Goal: Transaction & Acquisition: Purchase product/service

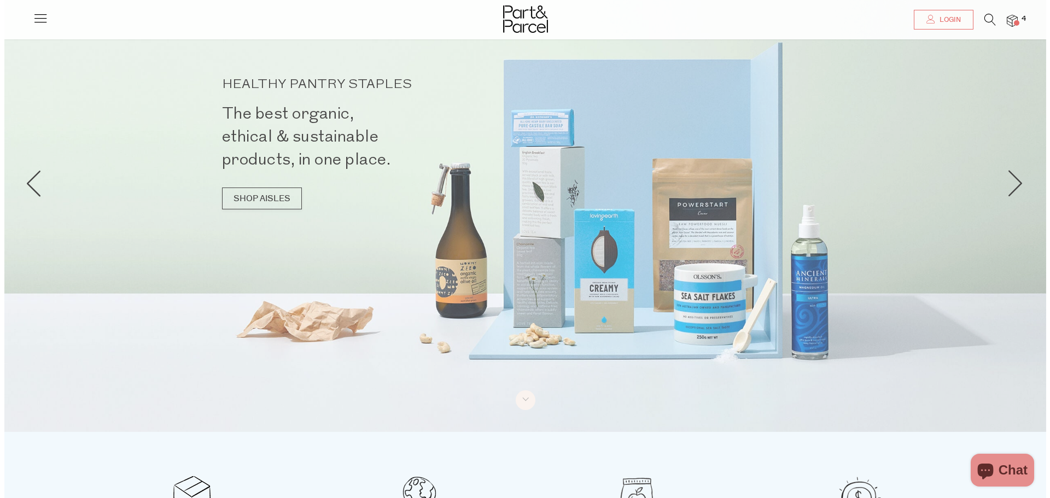
scroll to position [32, 0]
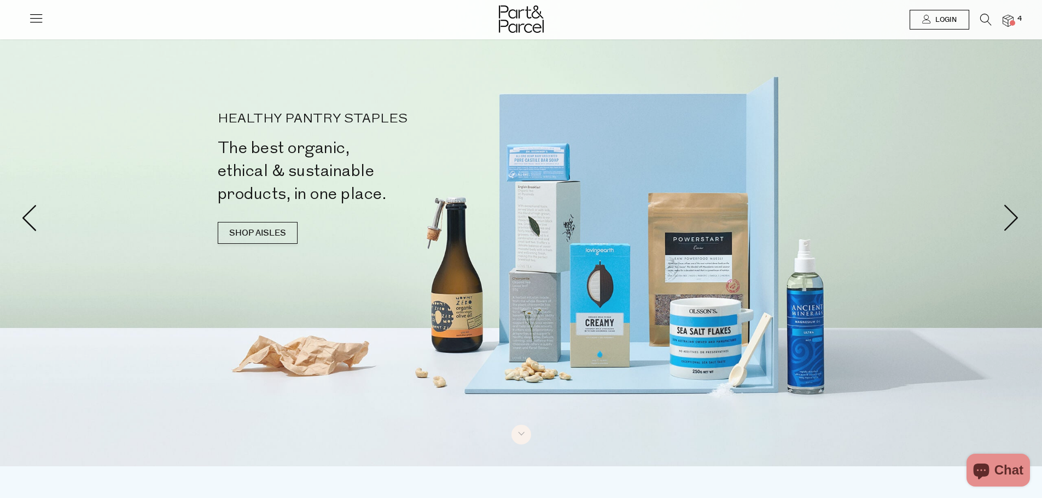
click at [945, 19] on span "Login" at bounding box center [945, 19] width 24 height 9
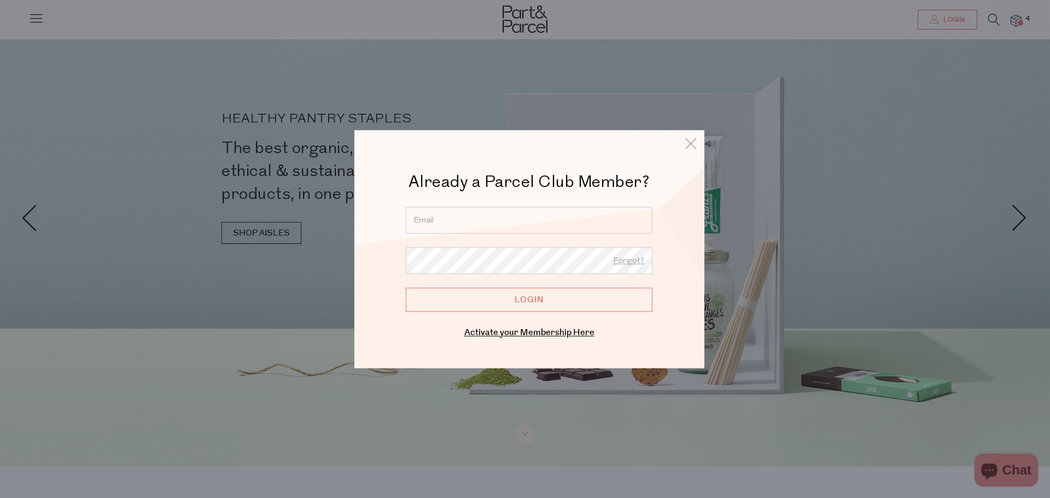
click at [486, 219] on input "email" at bounding box center [529, 220] width 247 height 27
type input "helen@goplaces.net.au"
click at [516, 301] on input "Login" at bounding box center [529, 300] width 247 height 24
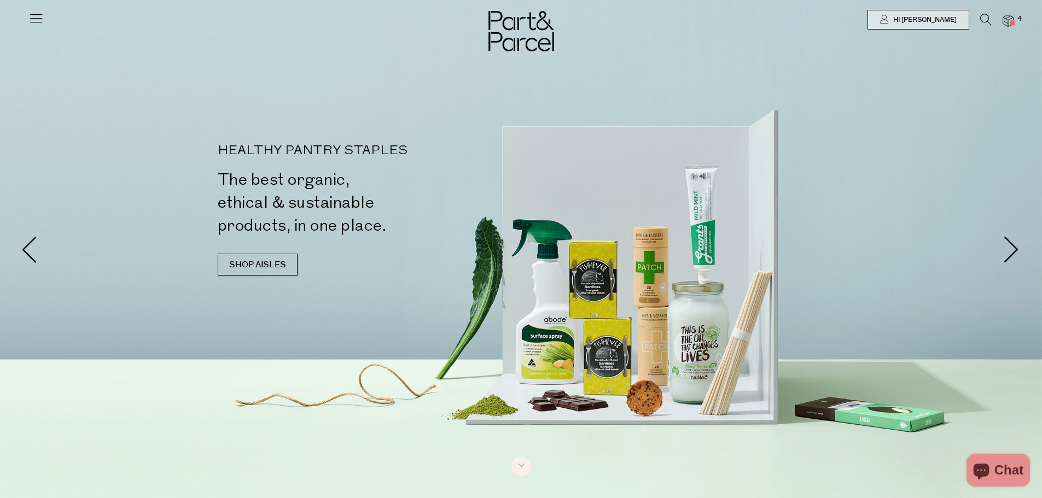
click at [982, 18] on icon at bounding box center [985, 20] width 11 height 12
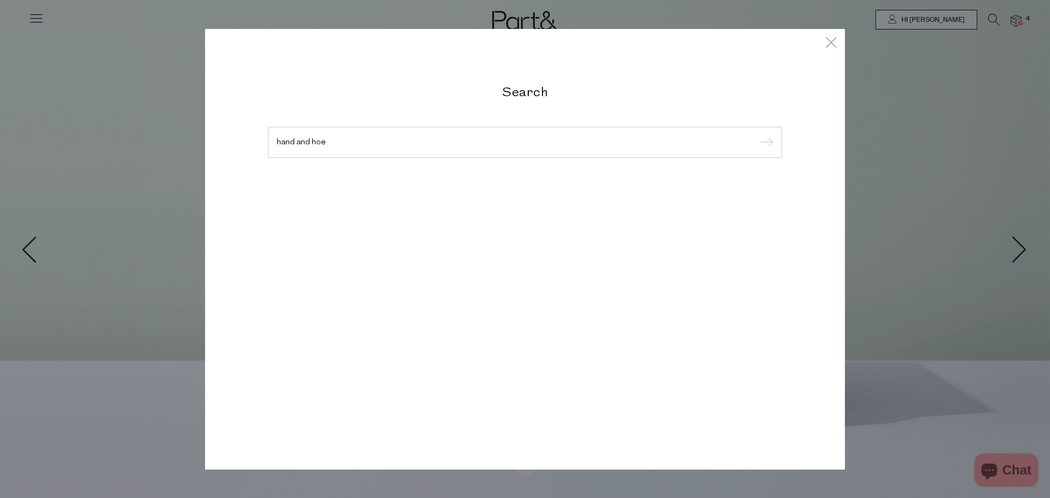
type input "hand and hoe"
click at [757, 135] on input "submit" at bounding box center [765, 143] width 16 height 16
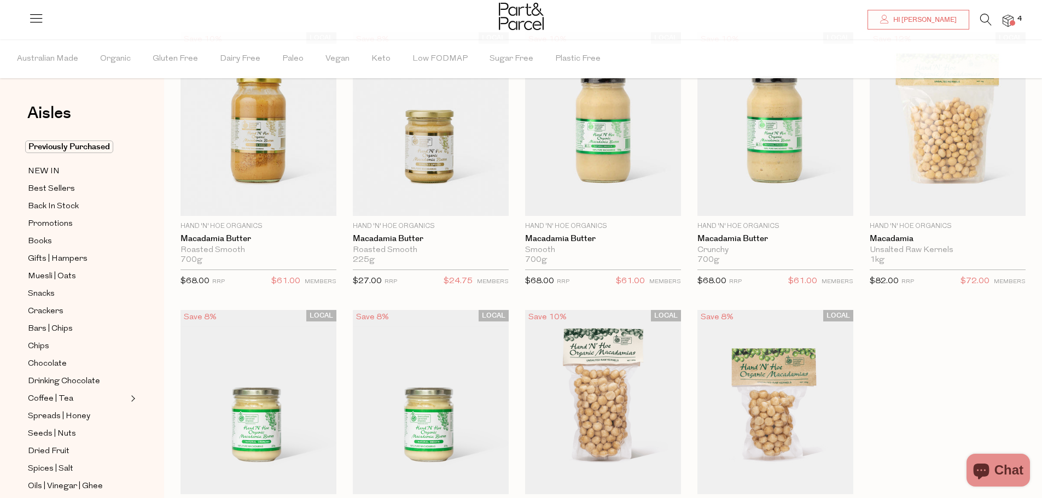
scroll to position [83, 0]
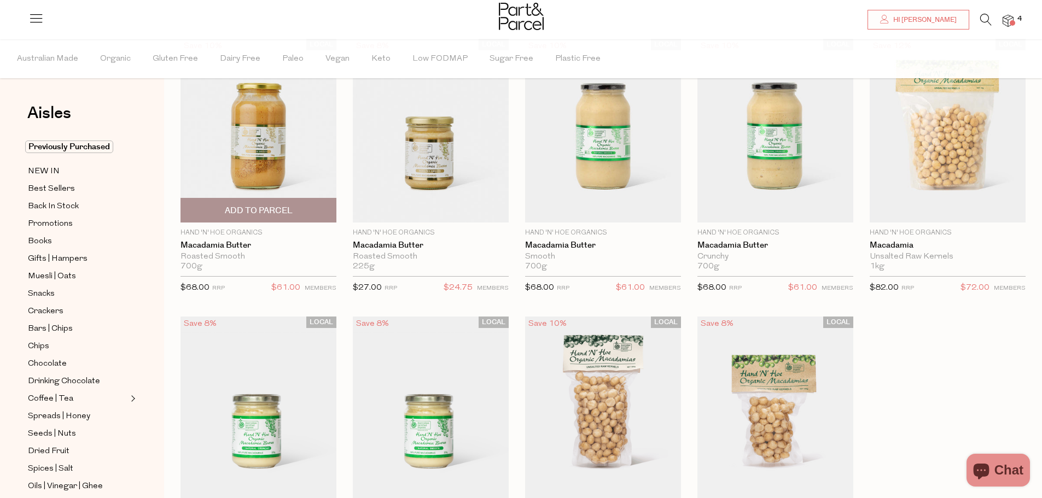
click at [246, 151] on img at bounding box center [258, 131] width 156 height 184
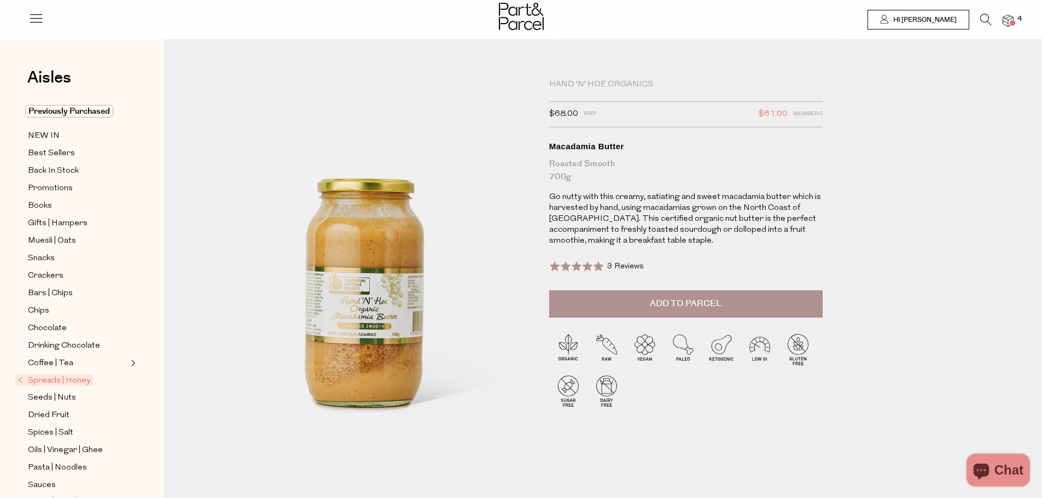
click at [673, 304] on span "Add to Parcel" at bounding box center [686, 304] width 72 height 13
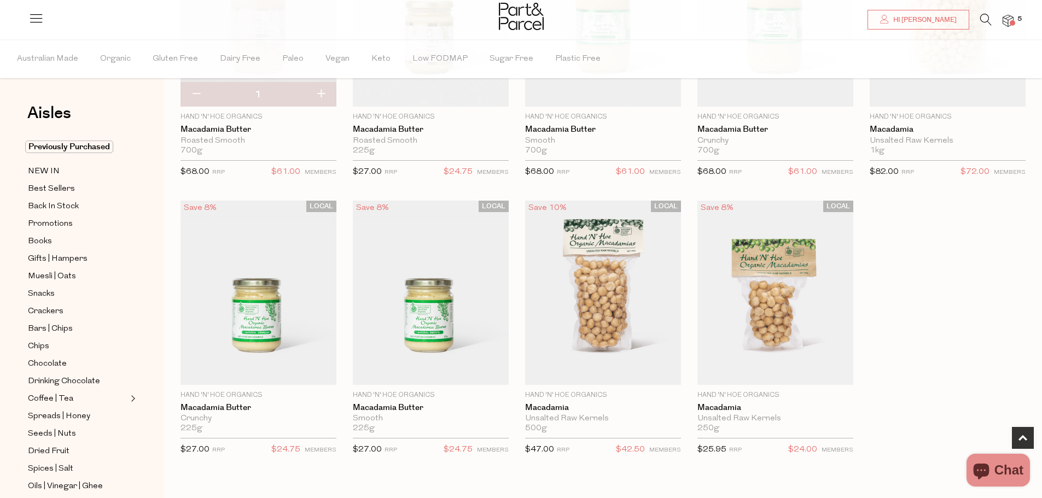
scroll to position [200, 0]
click at [610, 368] on span "Add To Parcel" at bounding box center [603, 371] width 68 height 11
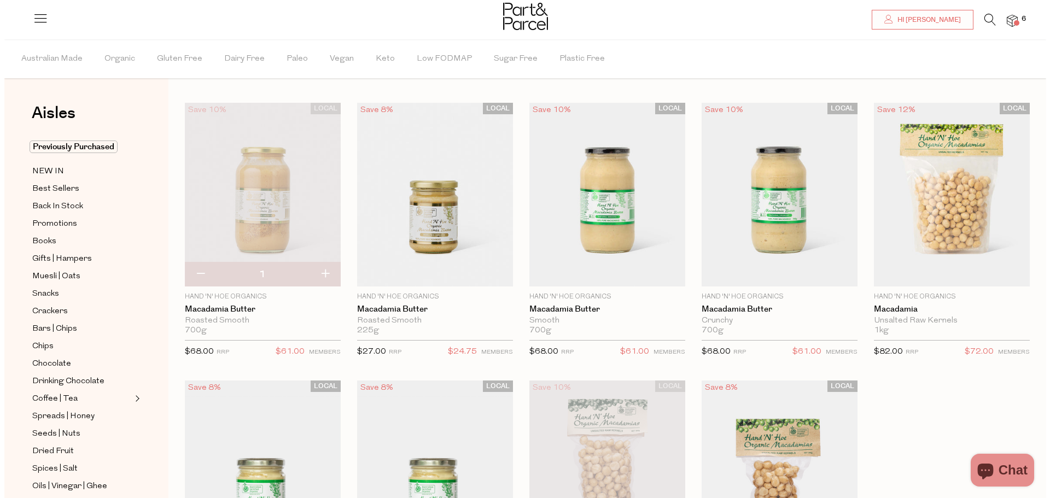
scroll to position [0, 0]
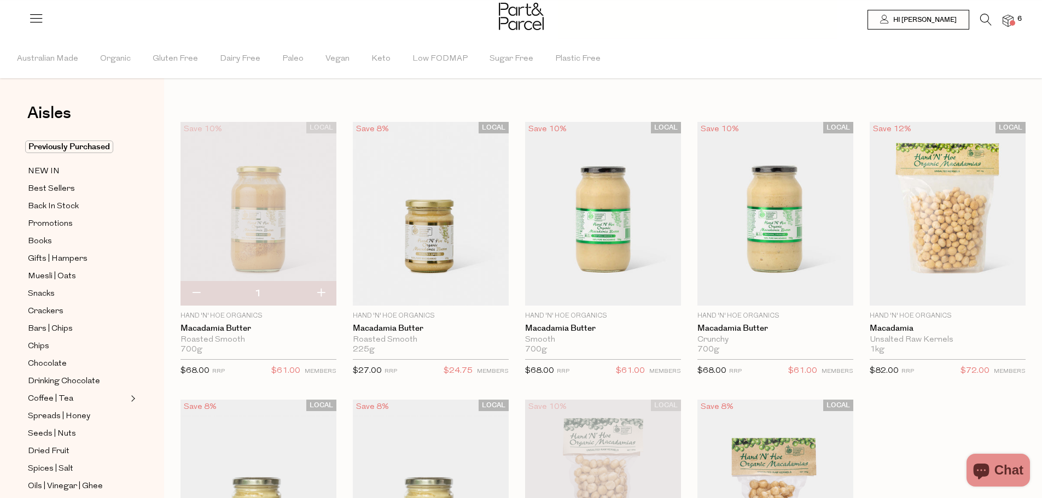
click at [984, 18] on icon at bounding box center [985, 20] width 11 height 12
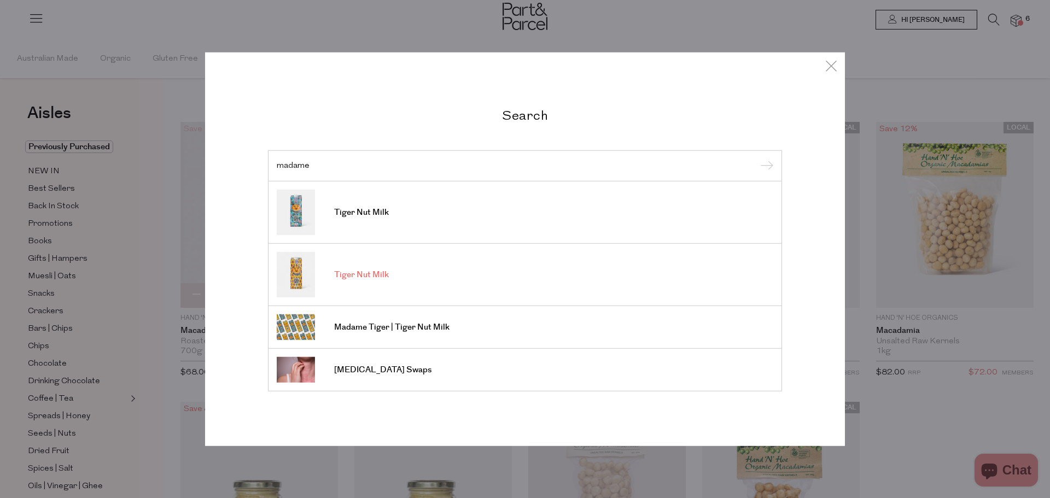
type input "madame"
click at [346, 273] on span "Tiger Nut Milk" at bounding box center [361, 275] width 55 height 11
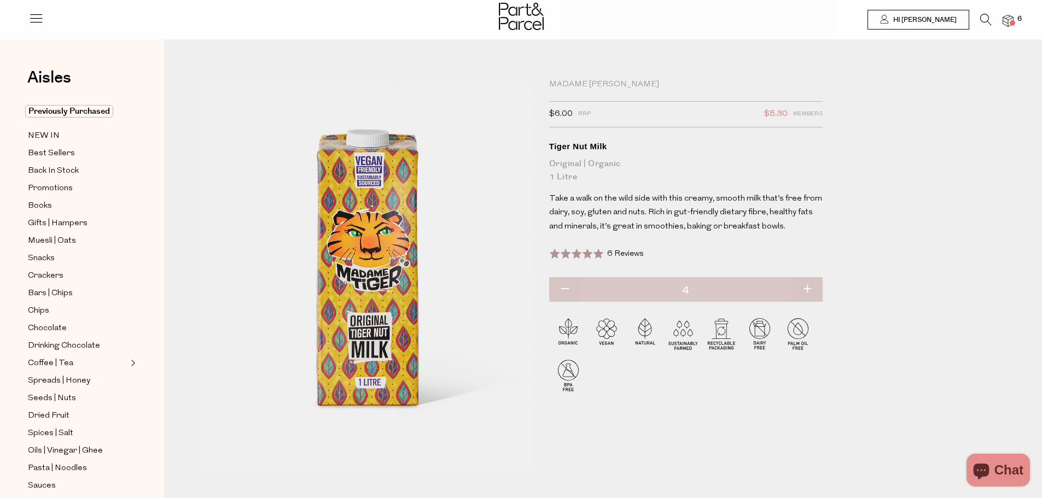
click at [1010, 22] on span at bounding box center [1012, 22] width 5 height 5
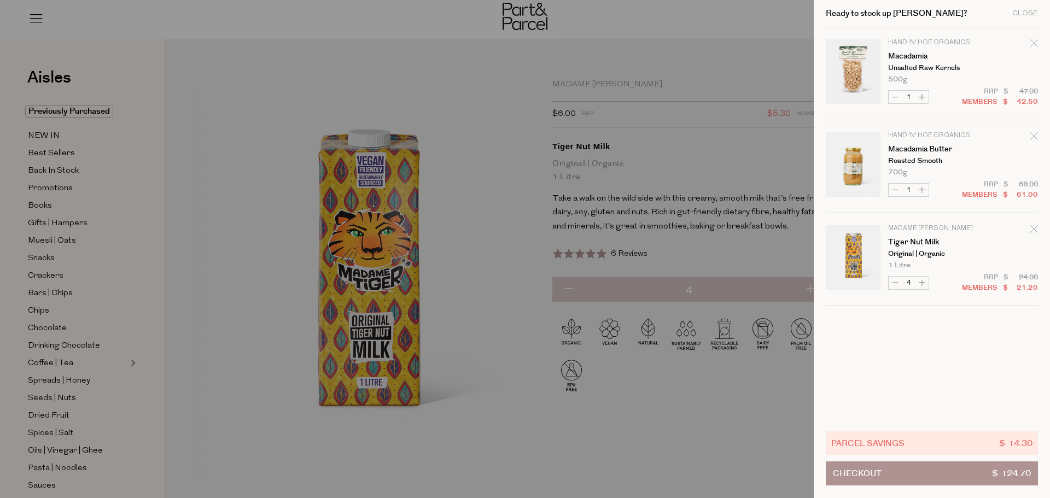
click at [1010, 22] on div "Ready to stock up Helen? Close" at bounding box center [932, 13] width 212 height 27
click at [500, 133] on div at bounding box center [525, 249] width 1050 height 498
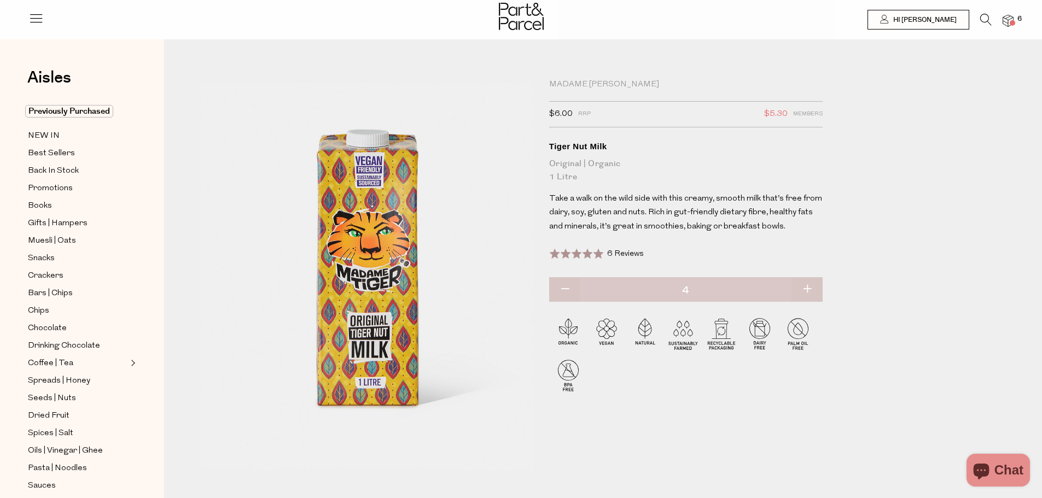
click at [983, 20] on icon at bounding box center [985, 20] width 11 height 12
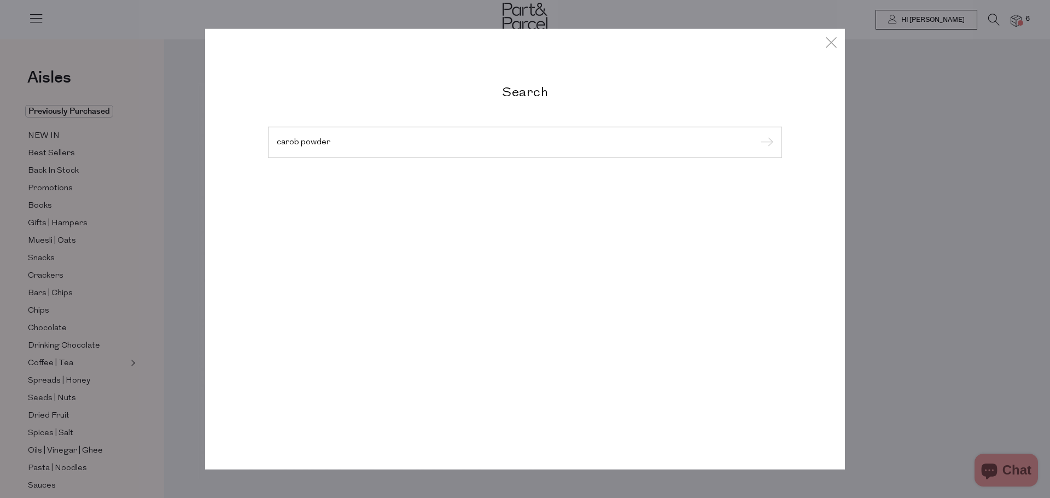
type input "carob powder"
click at [757, 135] on input "submit" at bounding box center [765, 143] width 16 height 16
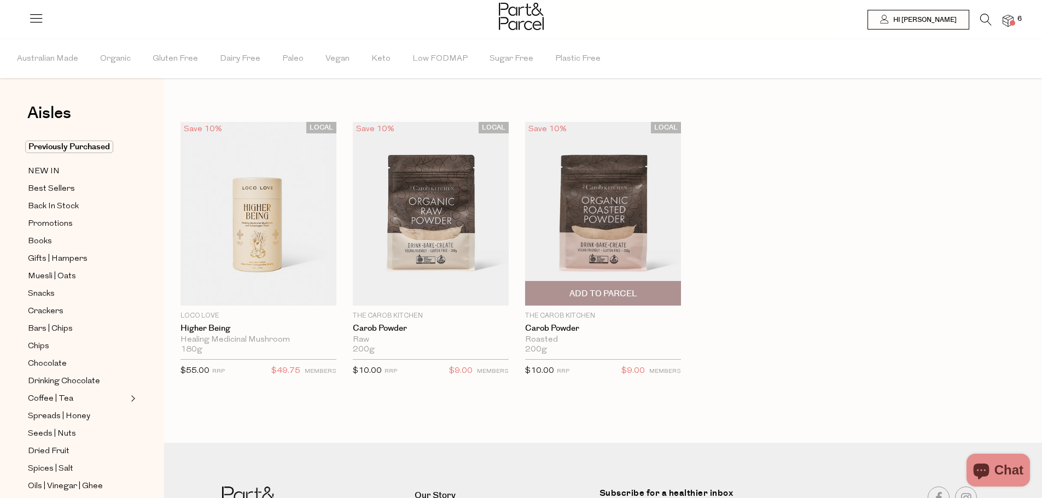
click at [601, 290] on span "Add To Parcel" at bounding box center [603, 293] width 68 height 11
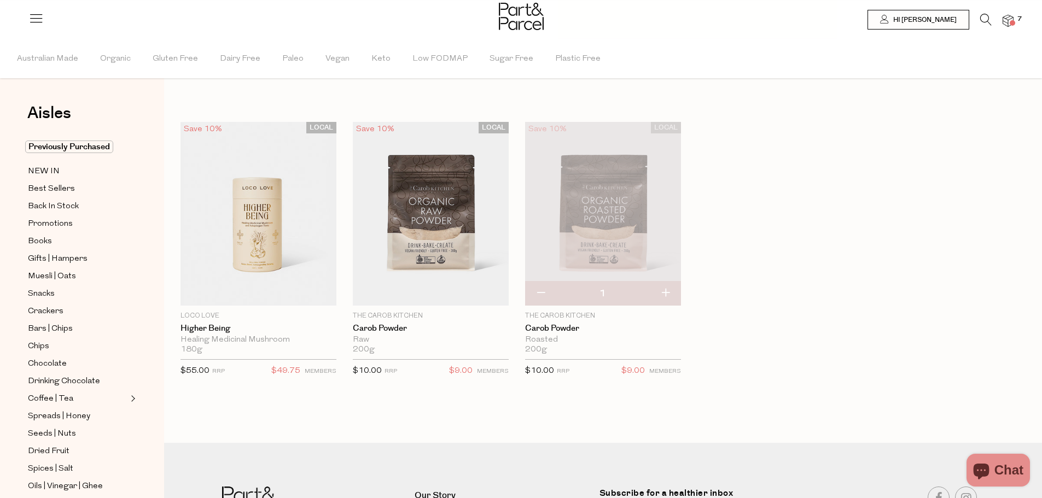
click at [983, 16] on icon at bounding box center [985, 20] width 11 height 12
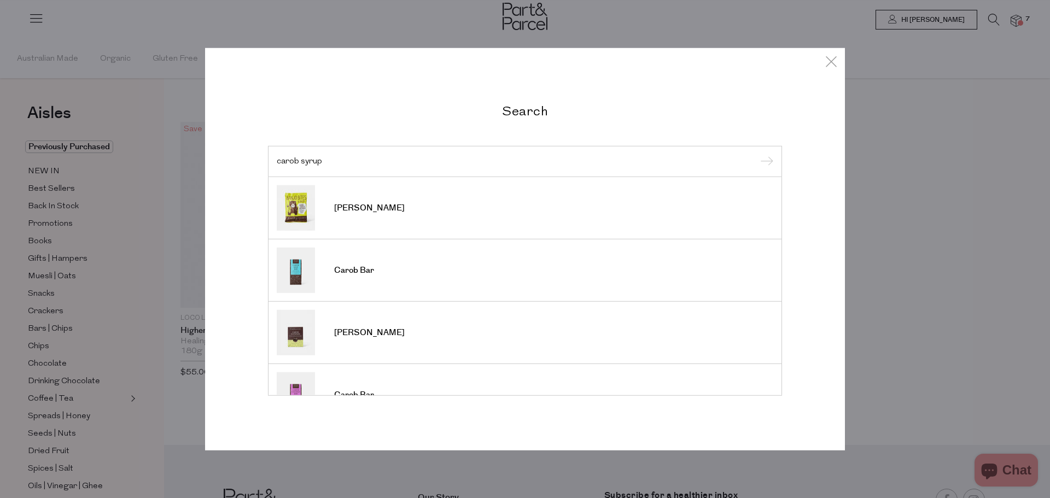
type input "carob syrup"
click at [757, 154] on input "submit" at bounding box center [765, 162] width 16 height 16
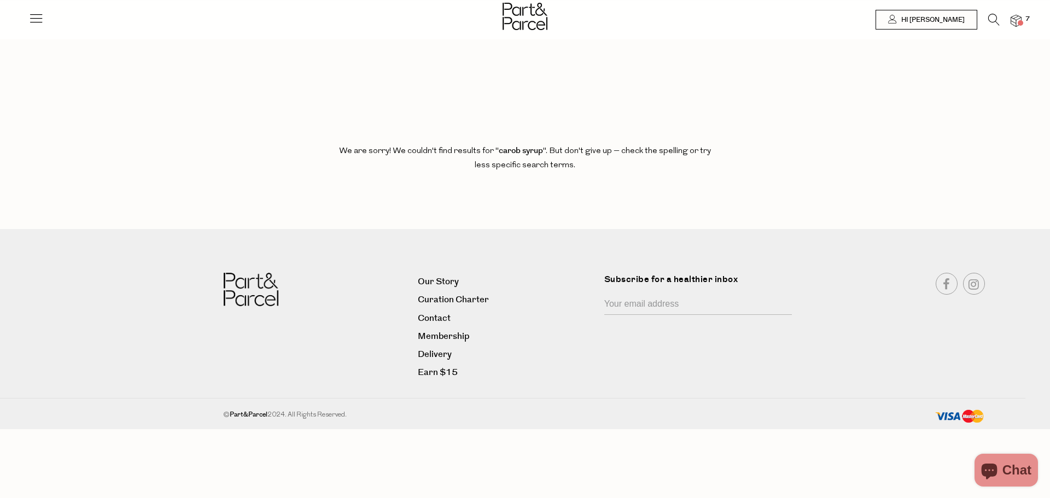
click at [32, 14] on icon at bounding box center [35, 17] width 15 height 15
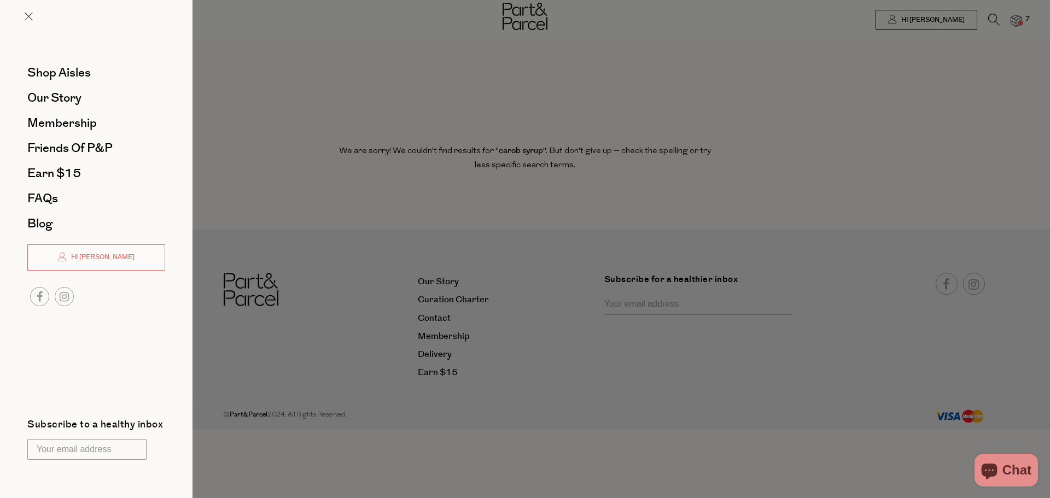
click at [278, 103] on div at bounding box center [525, 249] width 1050 height 498
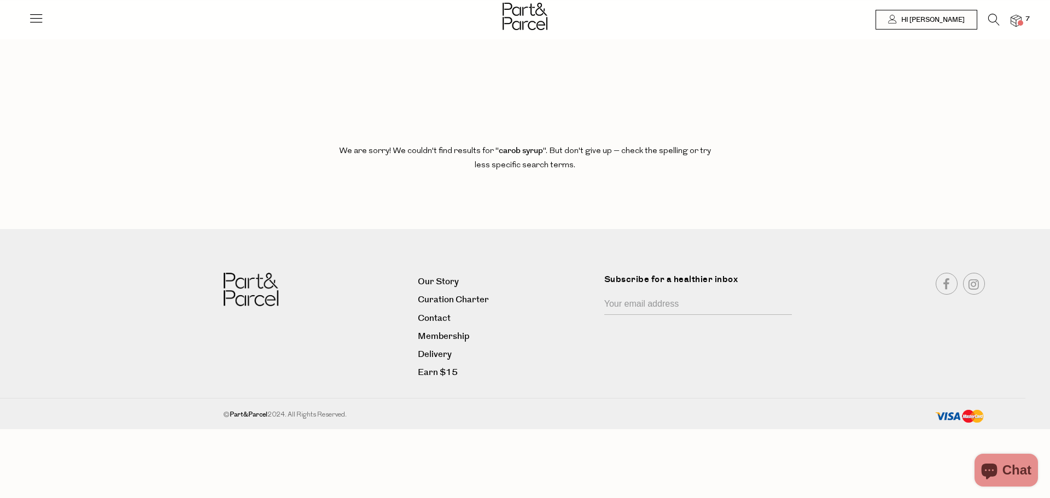
click at [1016, 19] on img at bounding box center [1016, 21] width 11 height 13
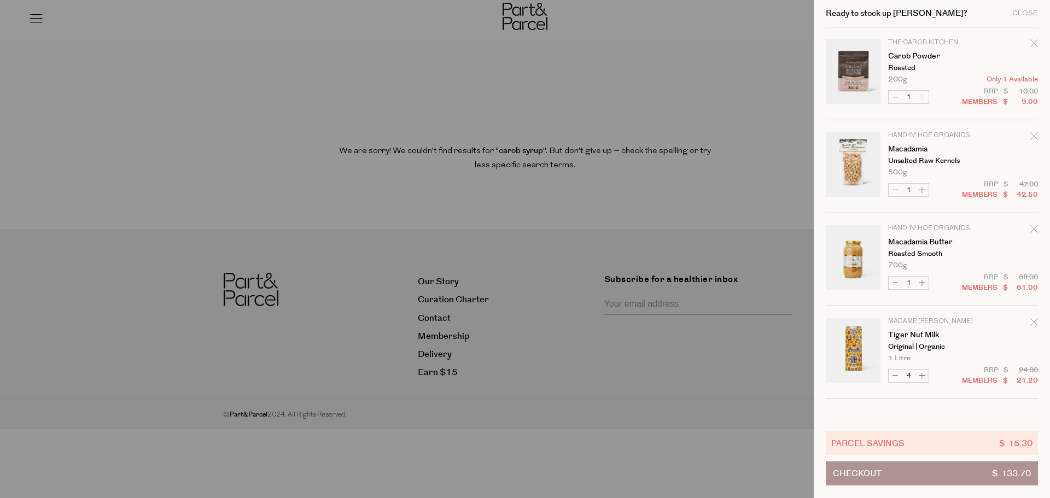
click at [903, 473] on button "Checkout $ 133.70" at bounding box center [932, 474] width 212 height 24
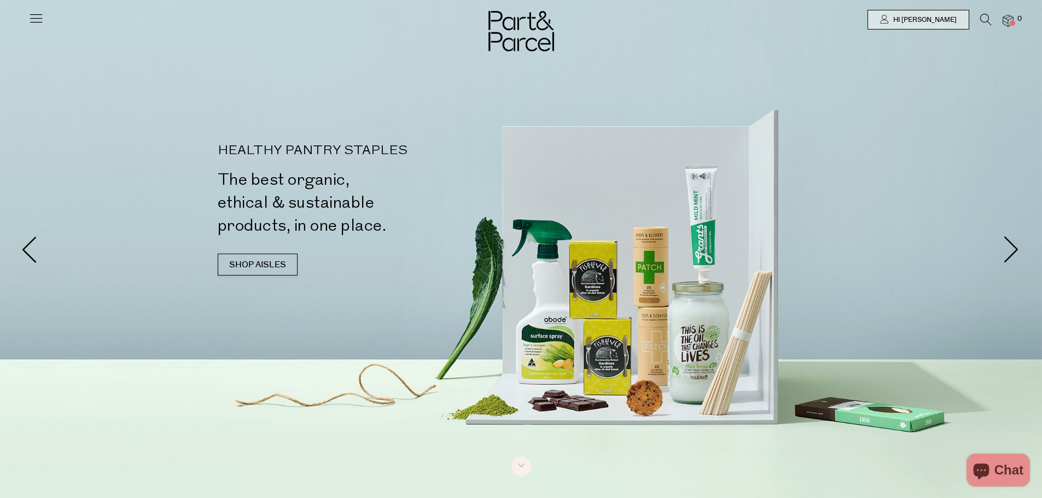
click at [987, 19] on icon at bounding box center [985, 20] width 11 height 12
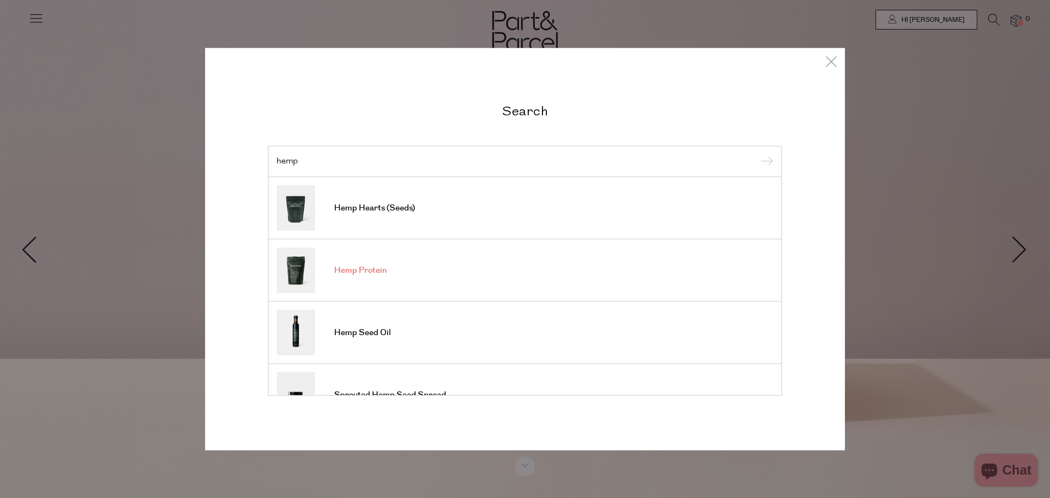
type input "hemp"
click at [358, 272] on span "Hemp Protein" at bounding box center [360, 270] width 53 height 11
